Goal: Information Seeking & Learning: Learn about a topic

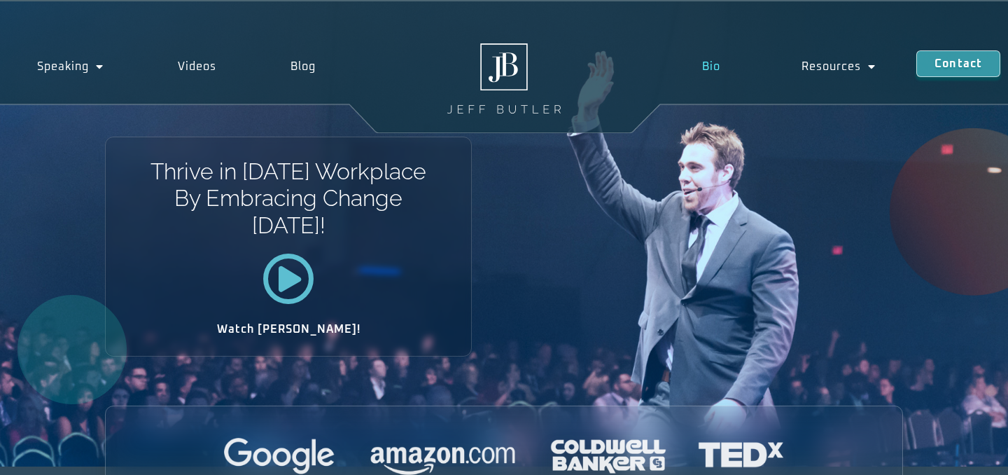
click at [713, 73] on link "Bio" at bounding box center [711, 66] width 99 height 32
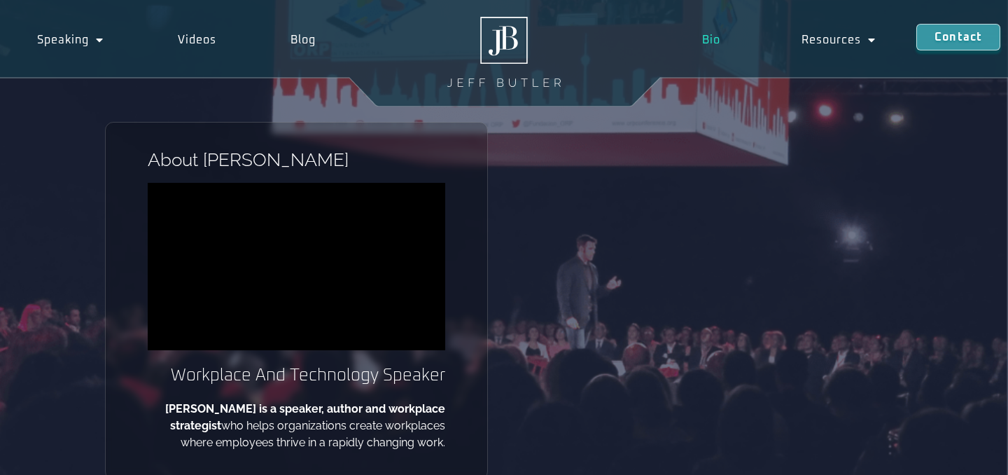
scroll to position [45, 0]
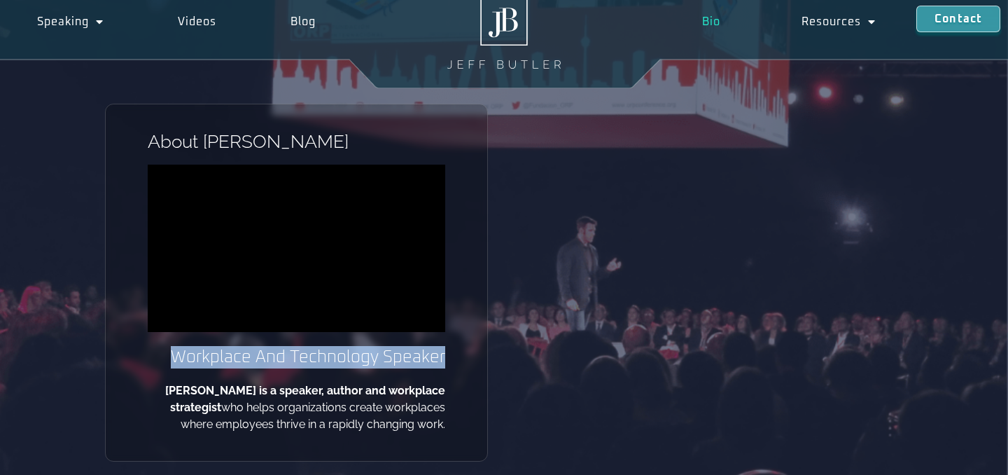
drag, startPoint x: 445, startPoint y: 356, endPoint x: 178, endPoint y: 362, distance: 267.4
click at [178, 362] on div "About Jeff Workplace And Technology Speaker Jeff Butler is a speaker, author an…" at bounding box center [296, 283] width 383 height 358
copy h2 "Workplace And Technology Speaker"
